Goal: Task Accomplishment & Management: Use online tool/utility

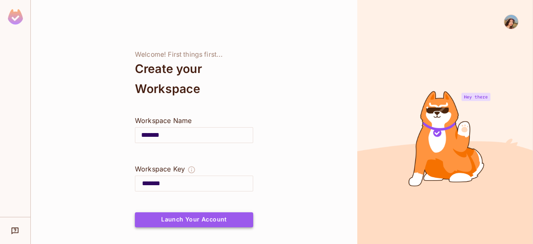
click at [183, 225] on button "Launch Your Account" at bounding box center [194, 219] width 118 height 15
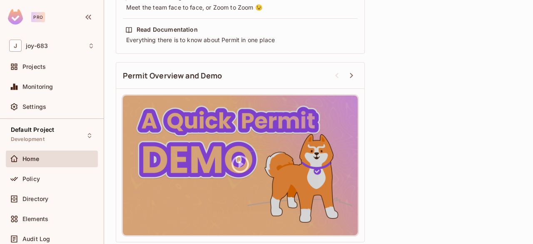
scroll to position [348, 0]
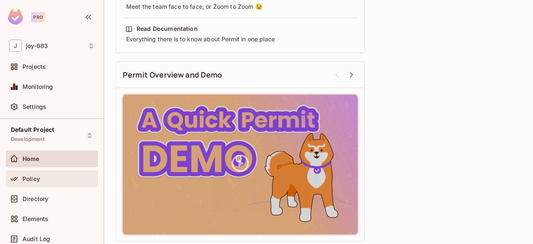
click at [29, 180] on span "Policy" at bounding box center [32, 178] width 18 height 7
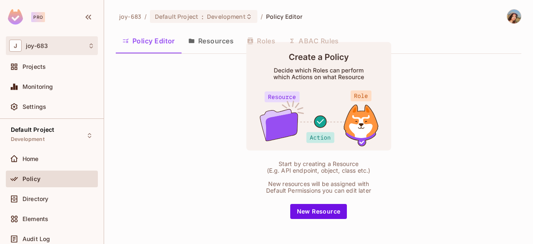
click at [54, 53] on div "J joy-683" at bounding box center [52, 45] width 92 height 19
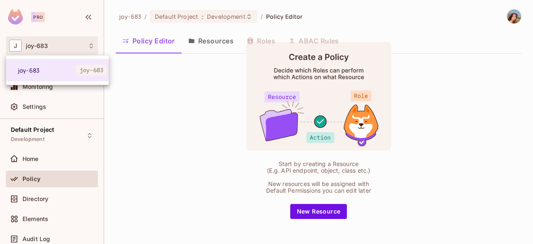
click at [209, 19] on div at bounding box center [266, 122] width 533 height 244
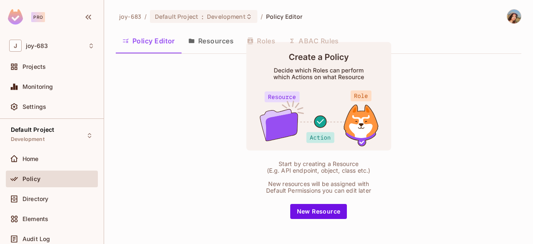
click at [209, 19] on span "Development" at bounding box center [226, 17] width 38 height 8
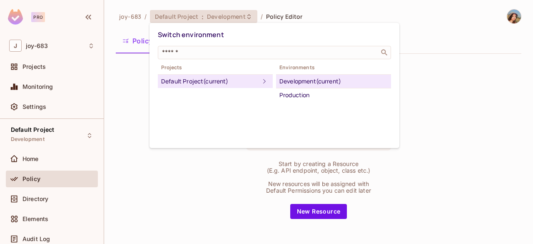
click at [133, 91] on div at bounding box center [266, 122] width 533 height 244
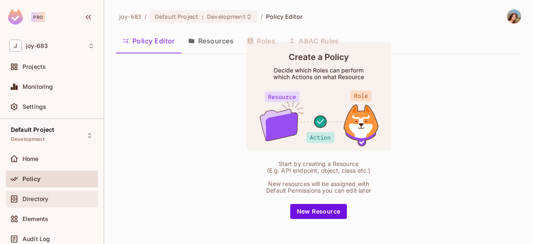
click at [51, 199] on div "Directory" at bounding box center [59, 198] width 72 height 7
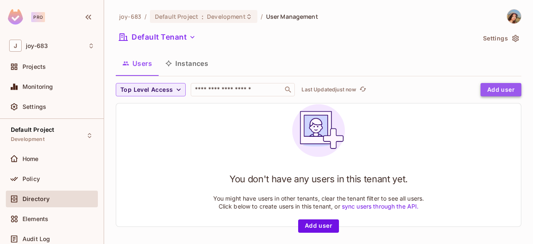
click at [500, 87] on button "Add user" at bounding box center [501, 89] width 41 height 13
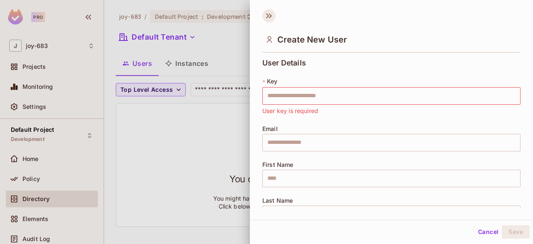
click at [272, 11] on icon at bounding box center [269, 15] width 13 height 13
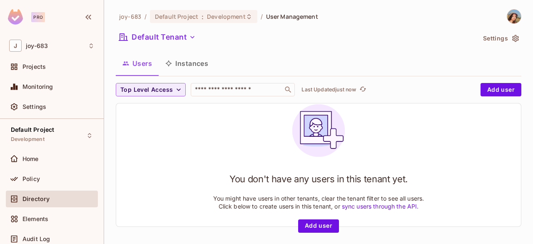
scroll to position [1, 0]
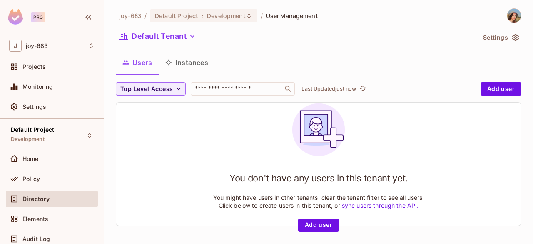
click at [40, 18] on div "Pro" at bounding box center [38, 17] width 14 height 10
click at [68, 156] on div "Home" at bounding box center [59, 158] width 72 height 7
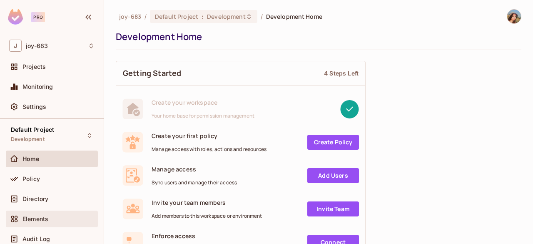
click at [44, 221] on span "Elements" at bounding box center [36, 218] width 26 height 7
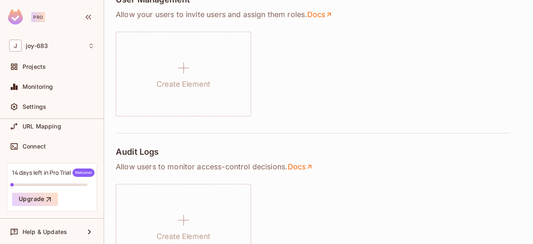
scroll to position [193, 0]
click at [44, 130] on div "URL Mapping" at bounding box center [52, 126] width 92 height 17
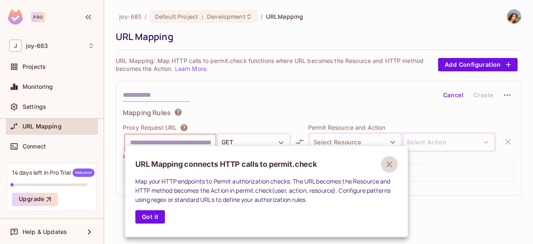
click at [390, 163] on icon "button" at bounding box center [390, 164] width 6 height 6
